Goal: Information Seeking & Learning: Find specific fact

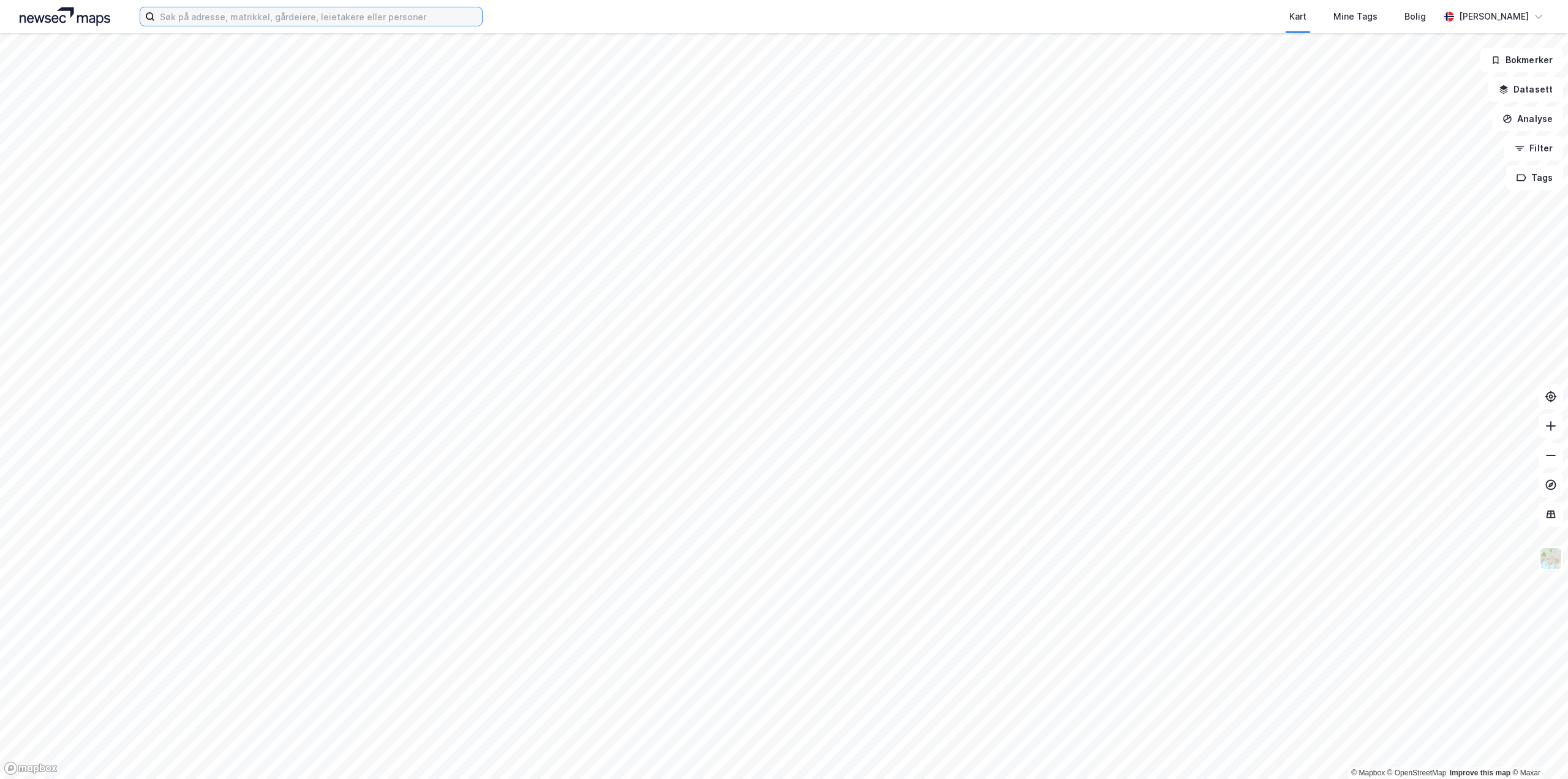
click at [262, 22] on input at bounding box center [319, 17] width 327 height 19
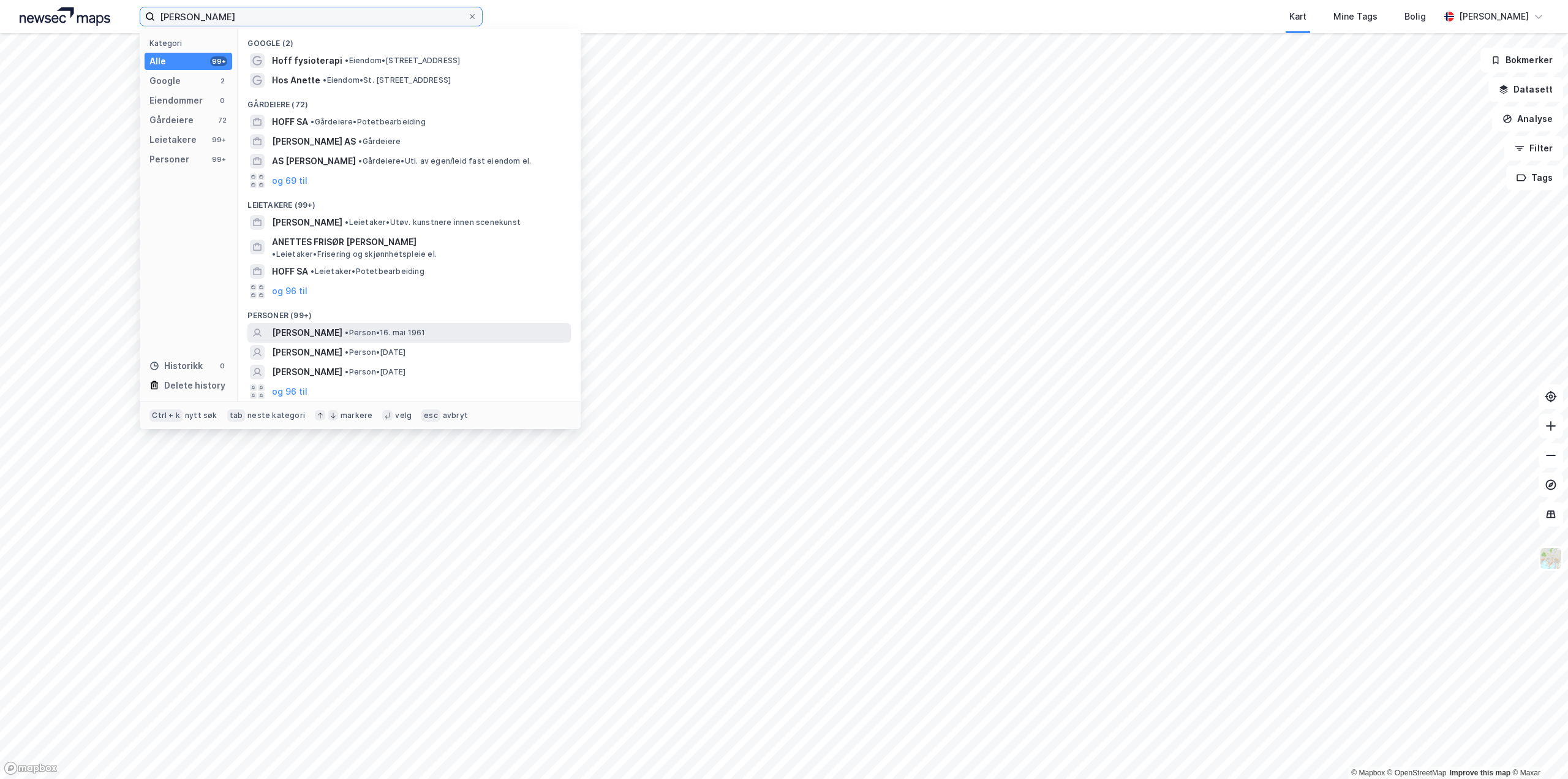
type input "anette hoff"
click at [311, 325] on span "ANETTE HOFF" at bounding box center [307, 333] width 70 height 15
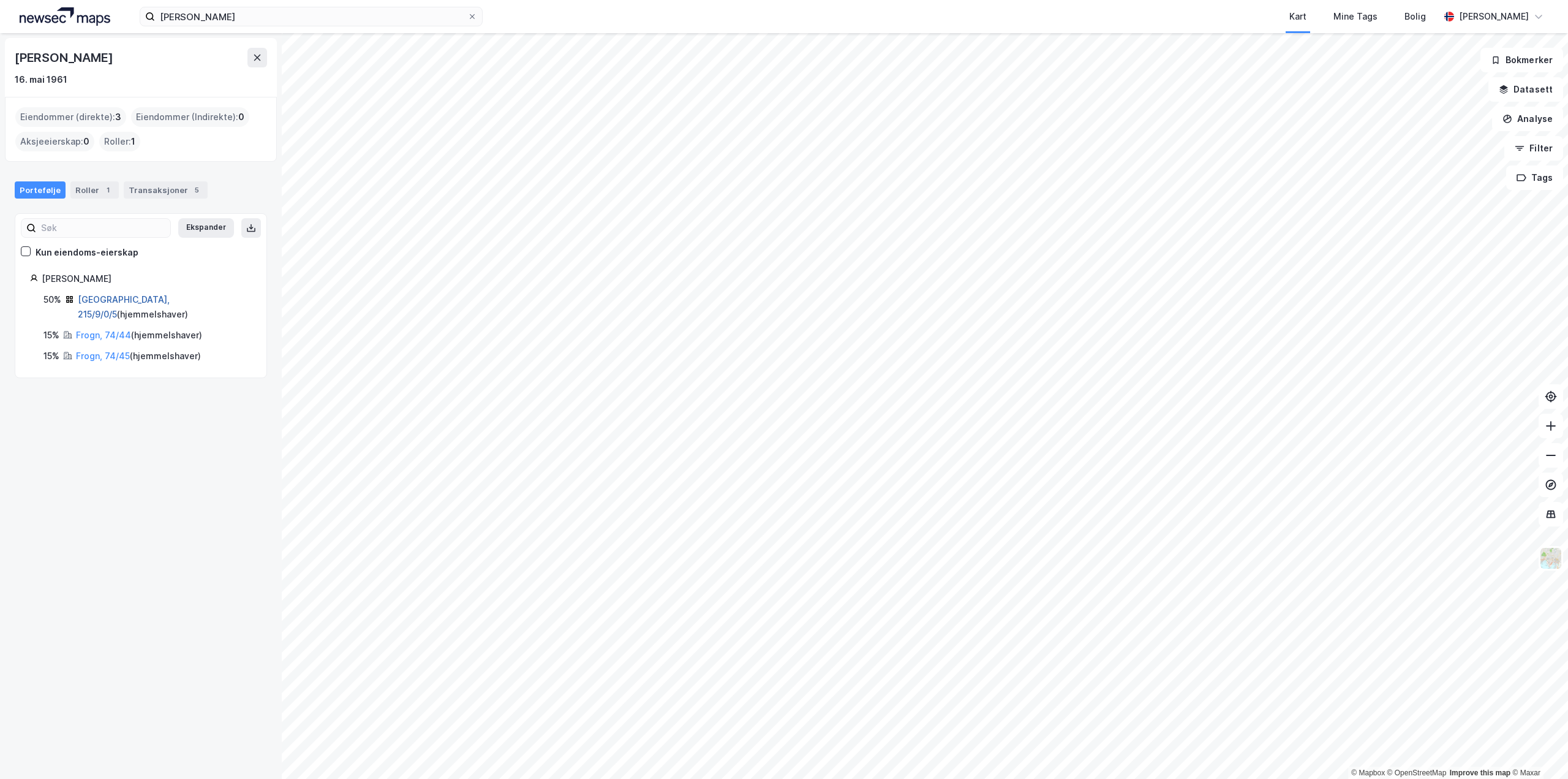
click at [107, 299] on link "[GEOGRAPHIC_DATA], 215/9/0/5" at bounding box center [124, 307] width 92 height 25
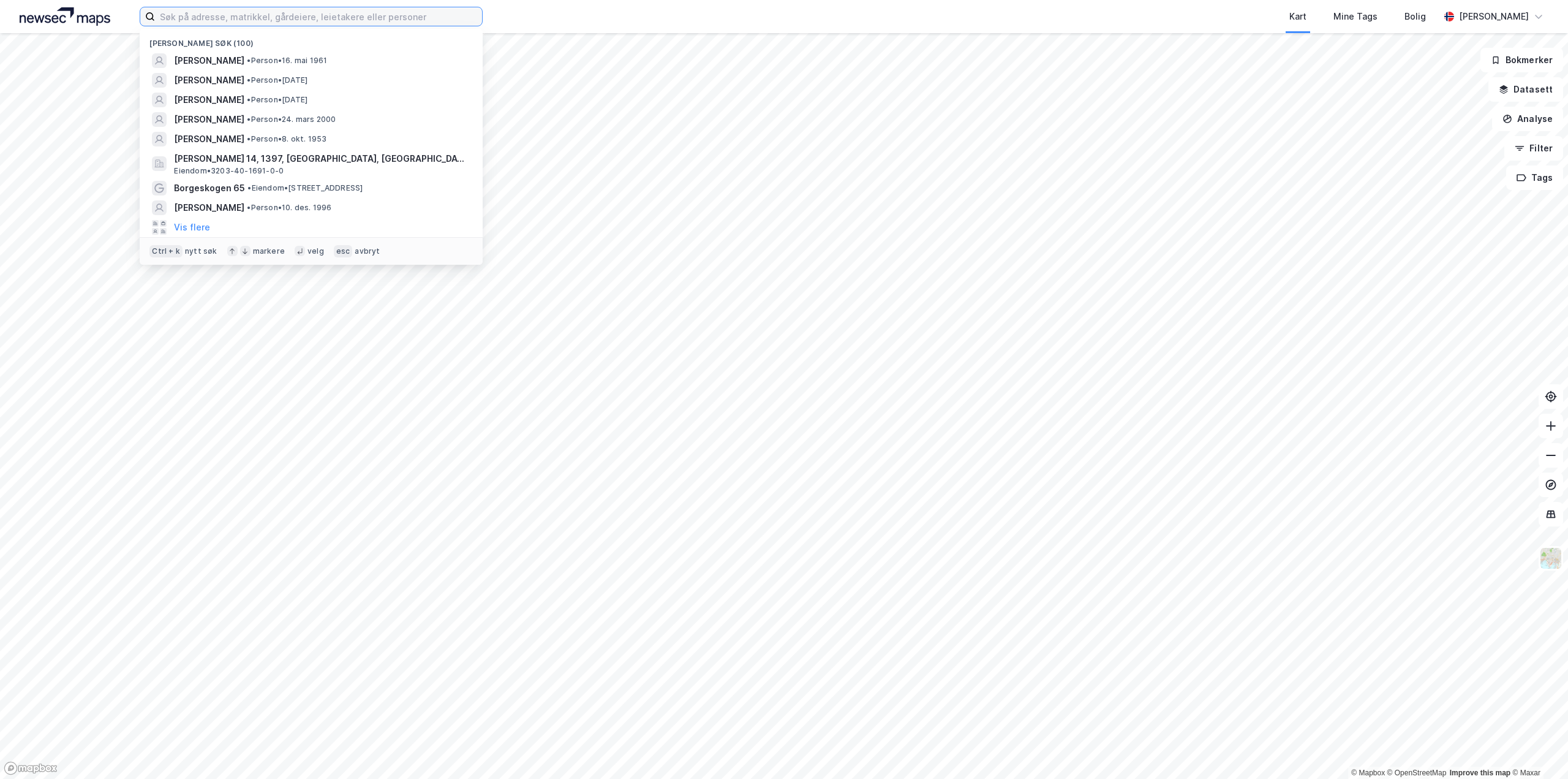
click at [218, 20] on input at bounding box center [319, 17] width 327 height 19
click at [212, 65] on span "ANETTE HOFF" at bounding box center [208, 61] width 70 height 15
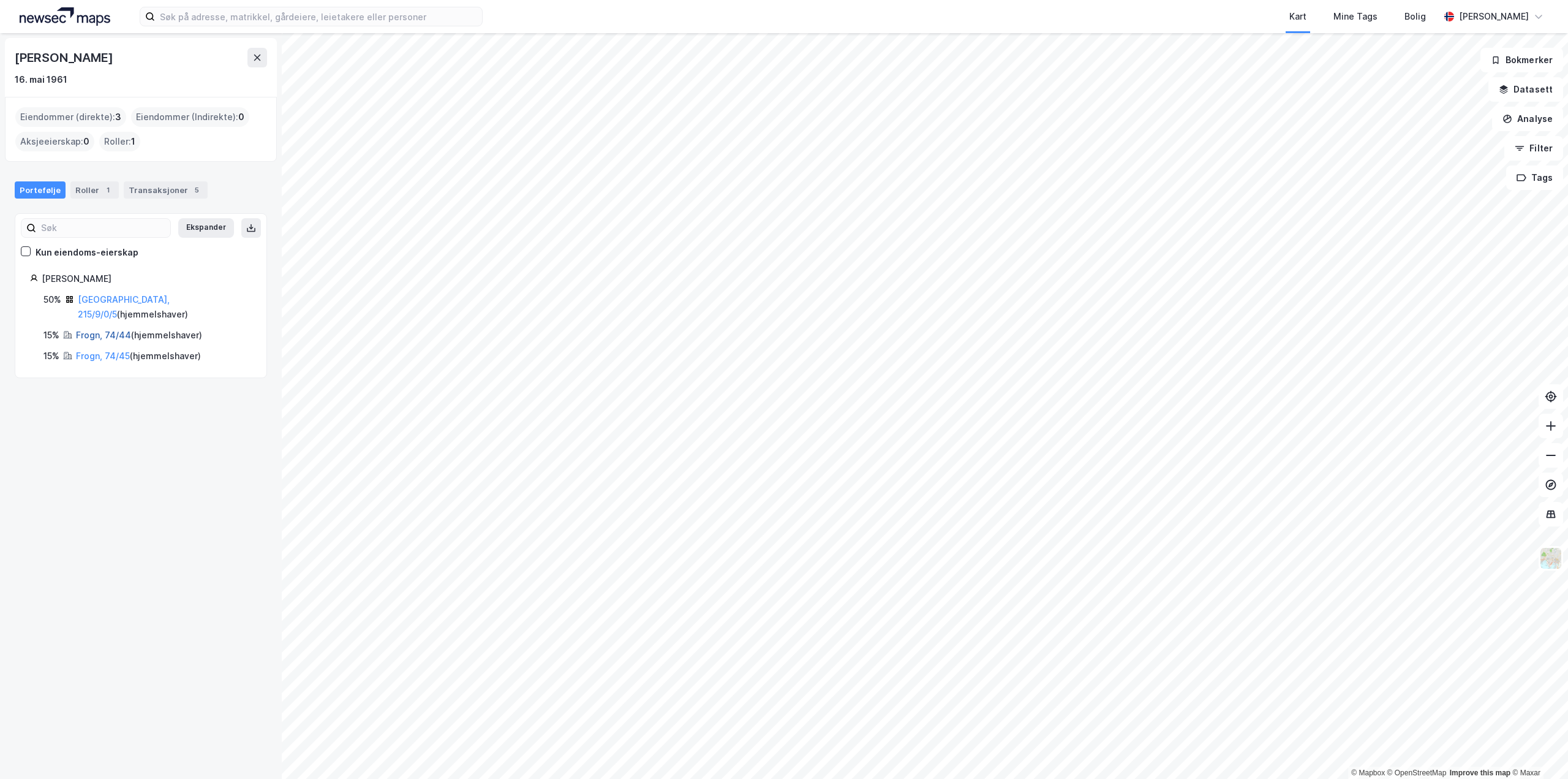
click at [108, 329] on link "Frogn, 74/44" at bounding box center [104, 335] width 55 height 11
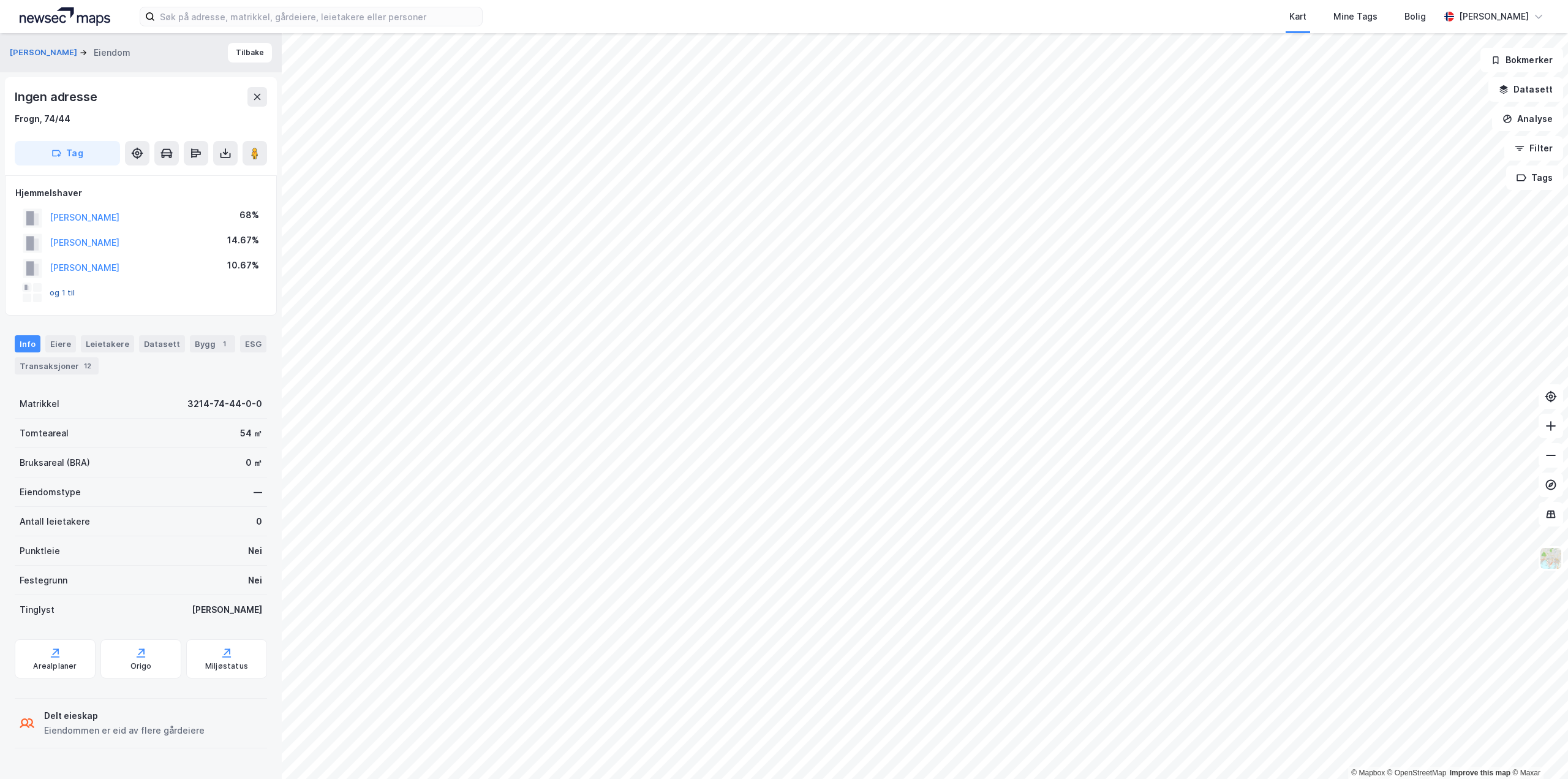
click at [0, 0] on button "og 1 til" at bounding box center [0, 0] width 0 height 0
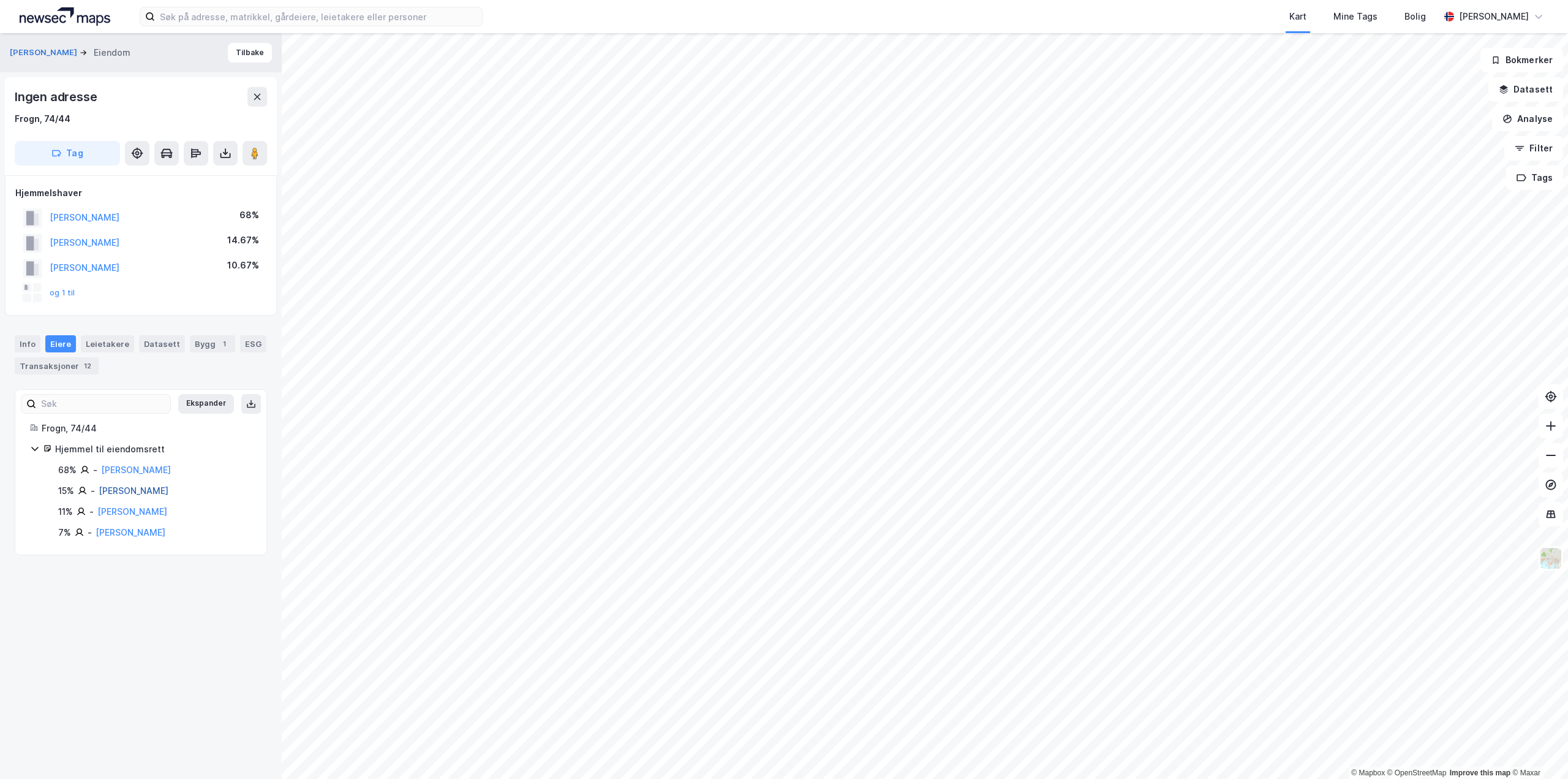
click at [125, 493] on link "[PERSON_NAME]" at bounding box center [134, 490] width 70 height 11
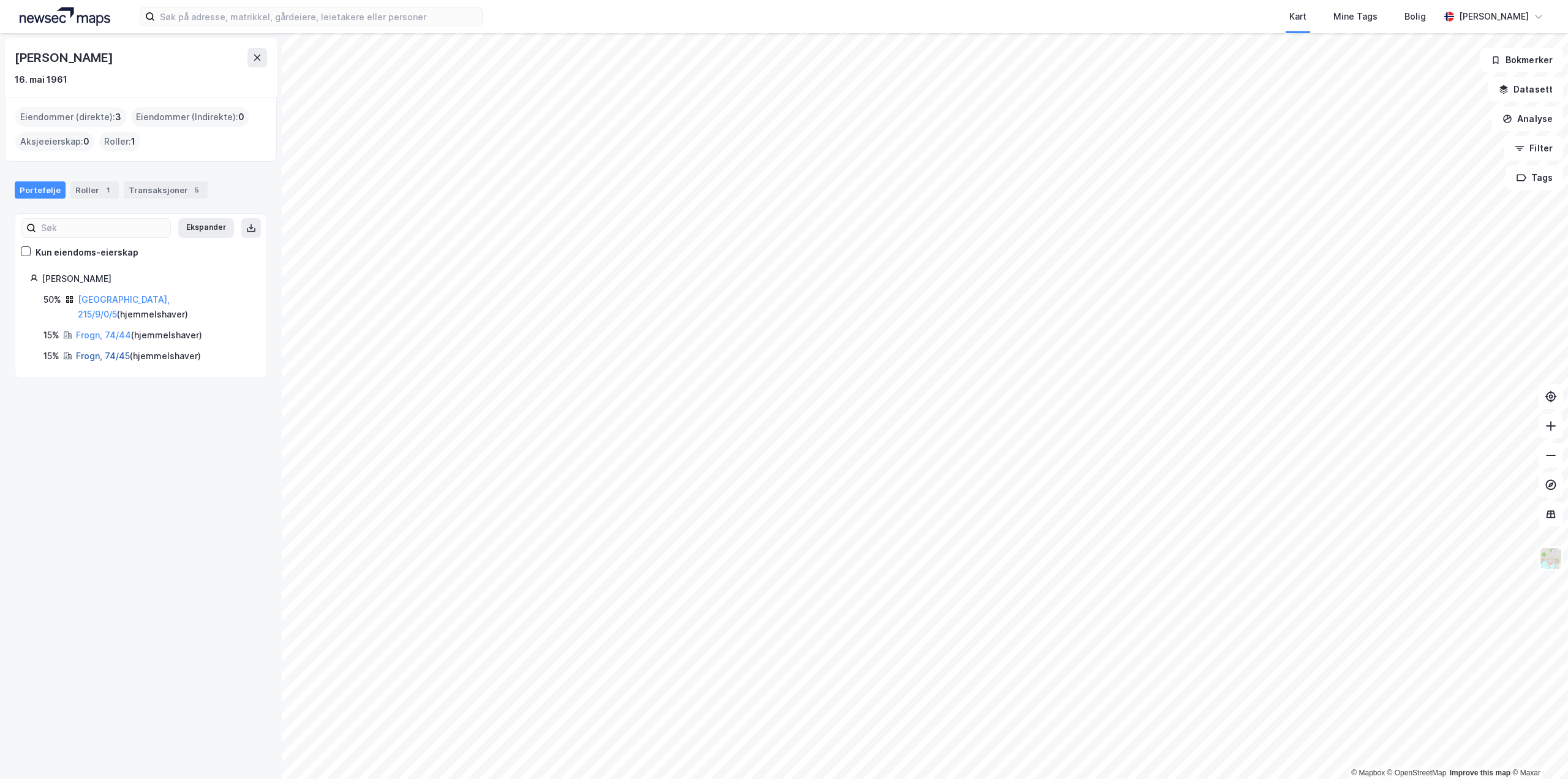
click at [104, 351] on link "Frogn, 74/45" at bounding box center [103, 356] width 54 height 11
